Goal: Information Seeking & Learning: Understand process/instructions

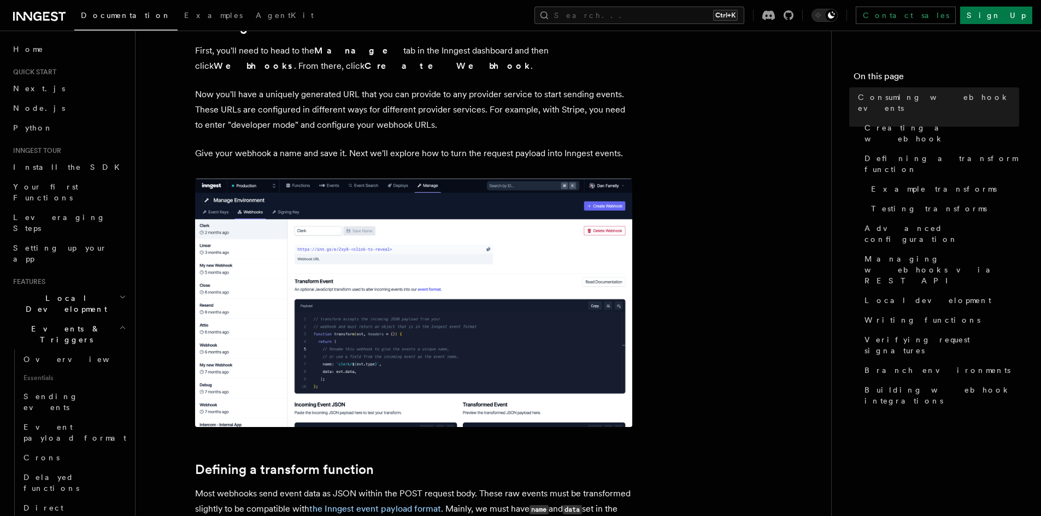
scroll to position [437, 0]
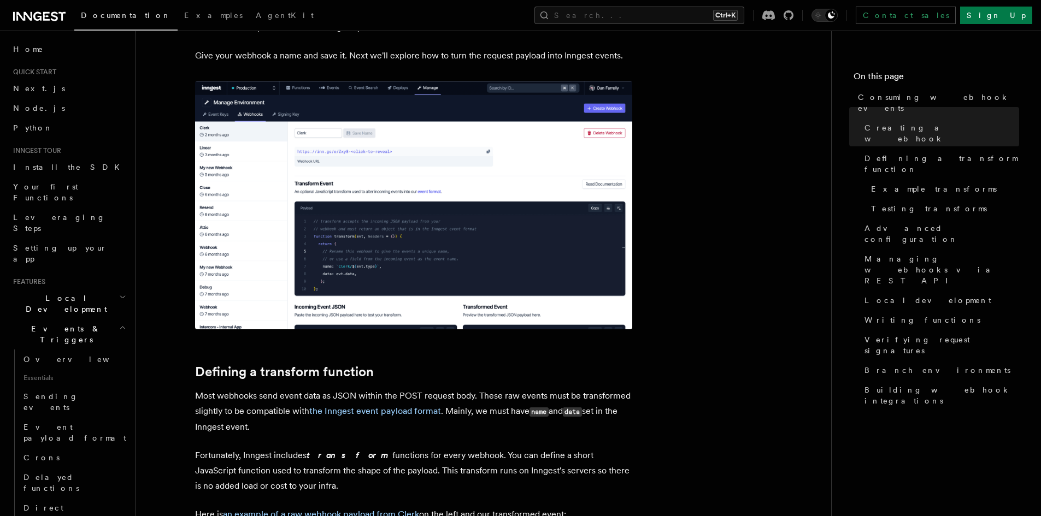
click at [462, 174] on img at bounding box center [413, 205] width 437 height 249
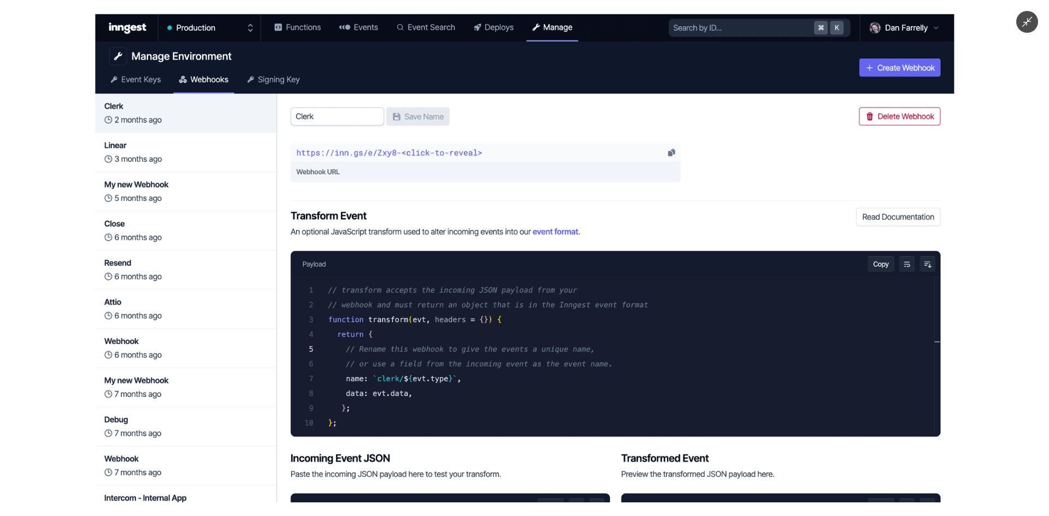
click at [864, 287] on img at bounding box center [524, 258] width 859 height 489
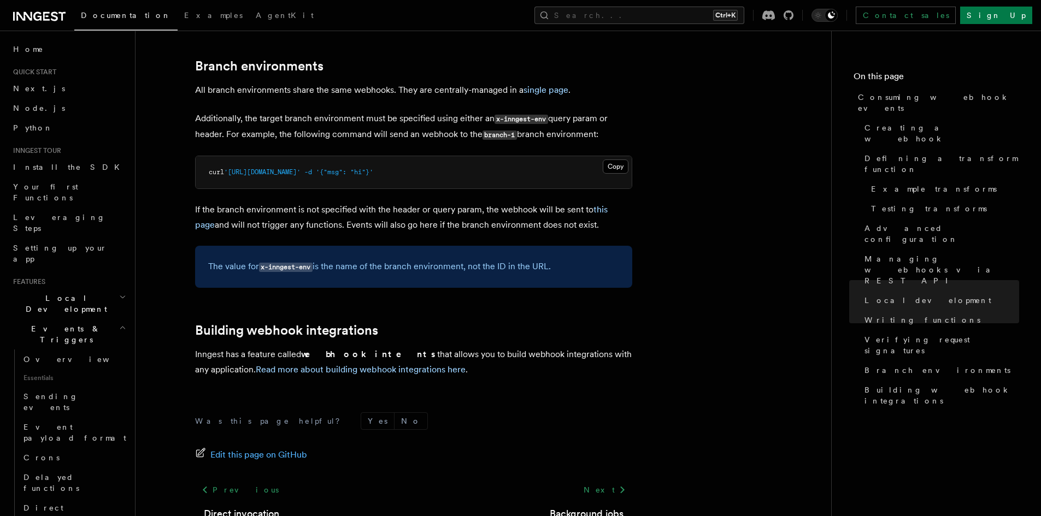
scroll to position [3674, 0]
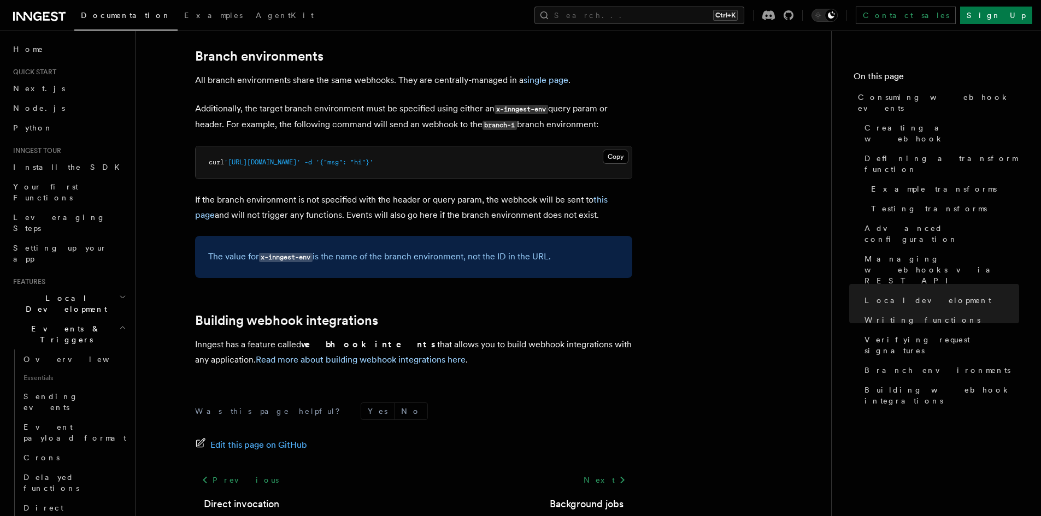
drag, startPoint x: 563, startPoint y: 84, endPoint x: 542, endPoint y: 180, distance: 98.4
drag, startPoint x: 542, startPoint y: 180, endPoint x: 438, endPoint y: 242, distance: 121.0
